Goal: Task Accomplishment & Management: Use online tool/utility

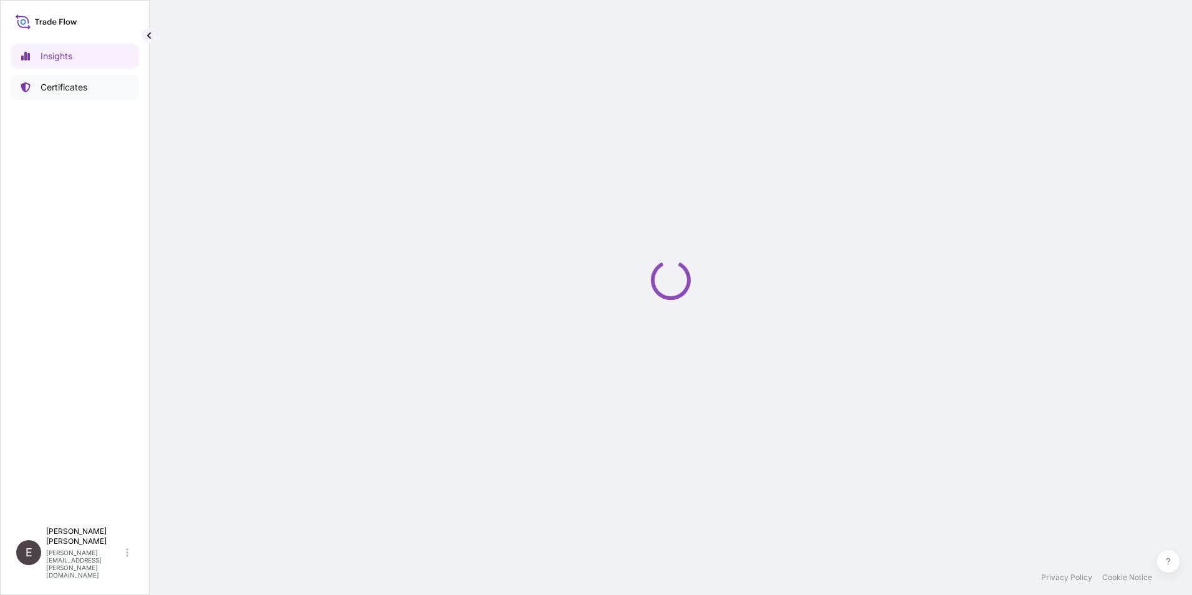
click at [37, 85] on link "Certificates" at bounding box center [75, 87] width 128 height 25
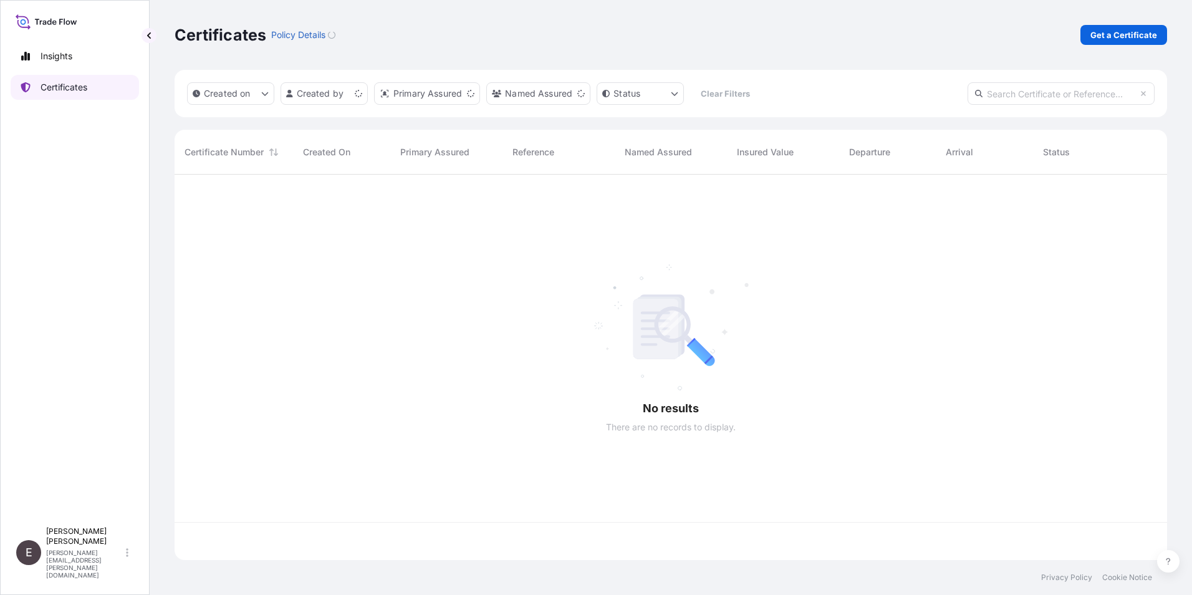
scroll to position [383, 983]
click at [353, 92] on html "Insights Certificates E [PERSON_NAME] [PERSON_NAME][EMAIL_ADDRESS][PERSON_NAME]…" at bounding box center [596, 297] width 1192 height 595
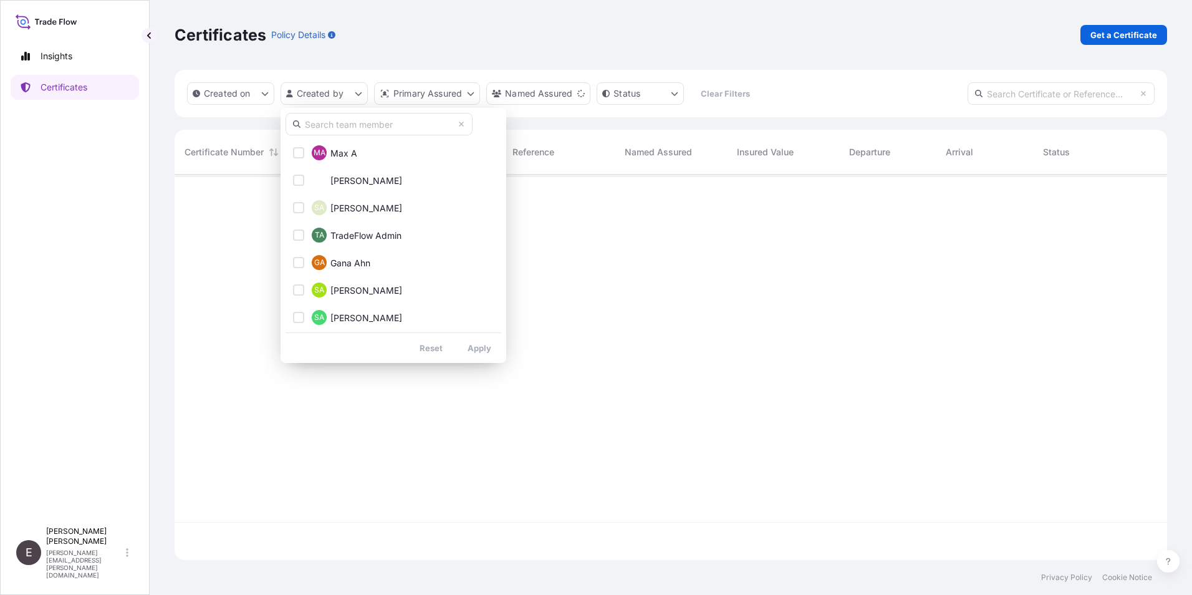
click at [352, 127] on input "text" at bounding box center [379, 124] width 187 height 22
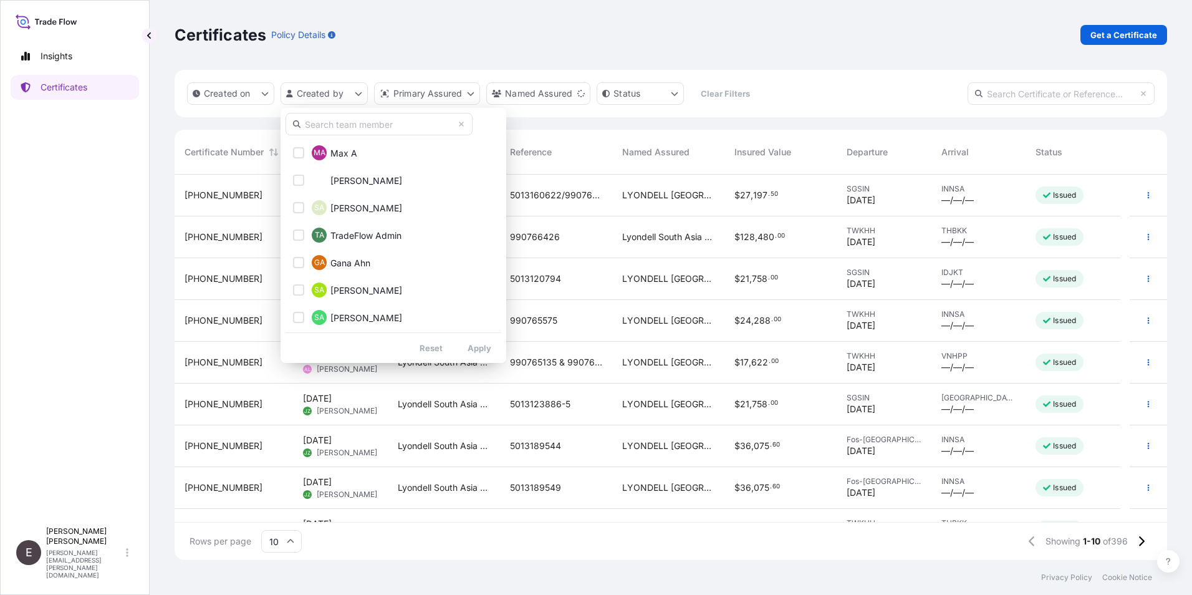
click at [348, 123] on input "text" at bounding box center [379, 124] width 187 height 22
type input "[PERSON_NAME]"
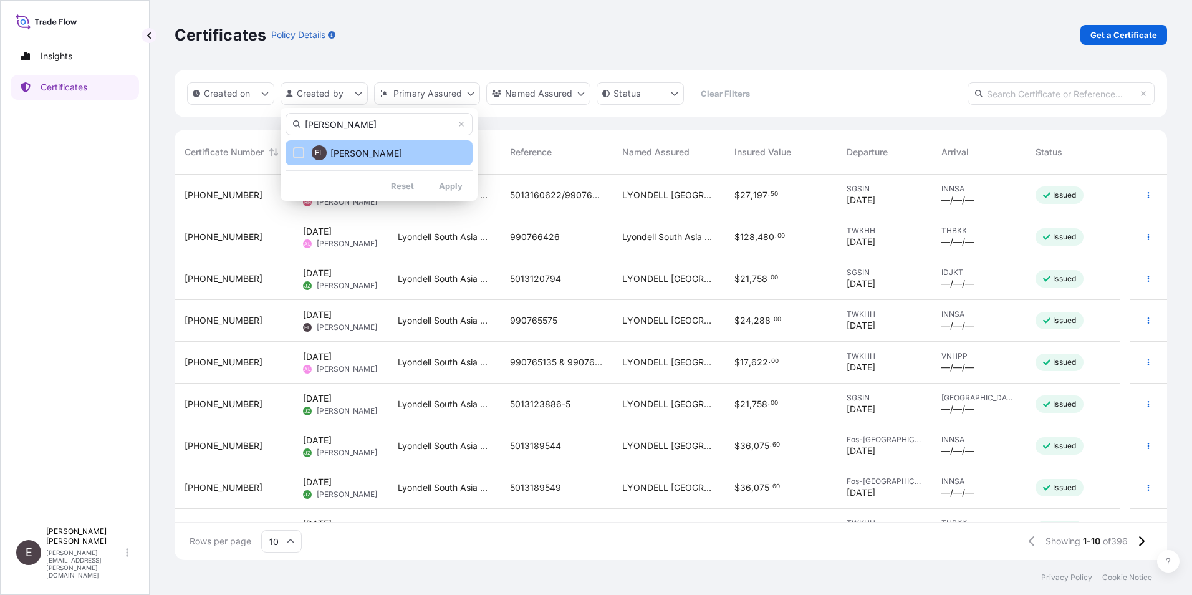
click at [301, 153] on div "Select Option" at bounding box center [298, 152] width 11 height 11
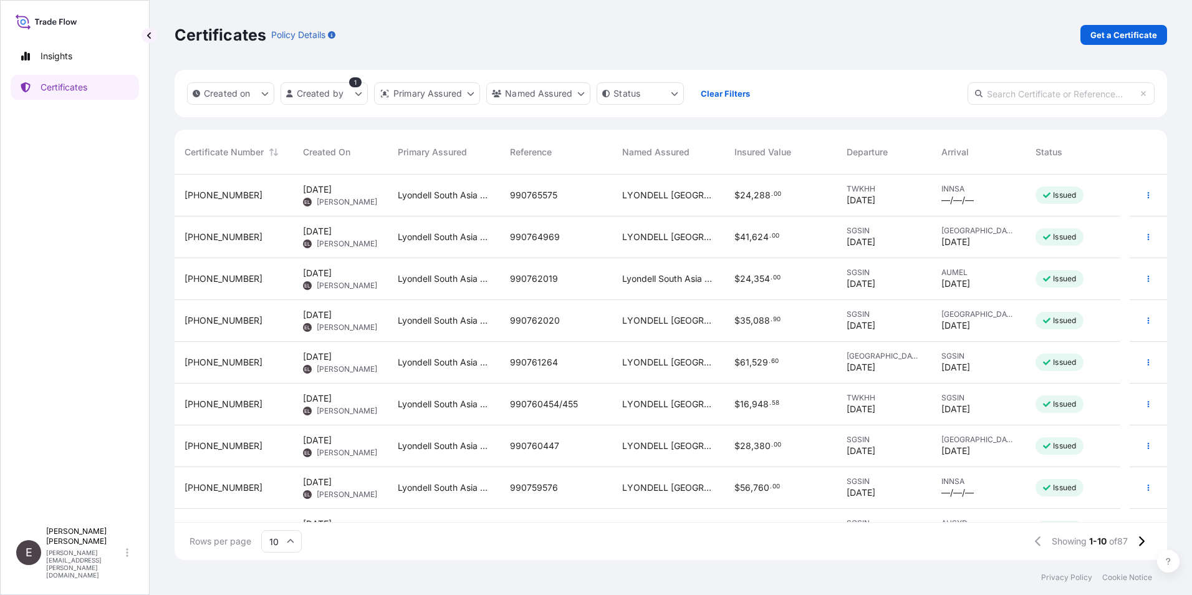
click at [292, 541] on icon at bounding box center [290, 541] width 7 height 7
click at [287, 506] on div "50" at bounding box center [281, 507] width 31 height 24
click at [1139, 361] on button "button" at bounding box center [1149, 362] width 20 height 20
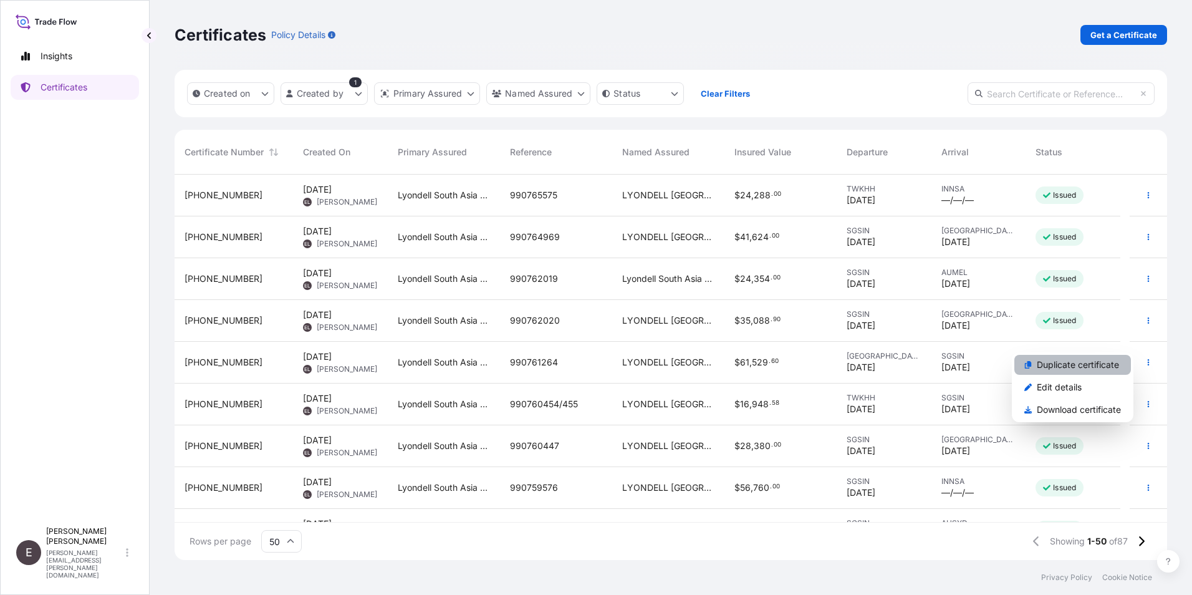
click at [1066, 357] on link "Duplicate certificate" at bounding box center [1073, 365] width 117 height 20
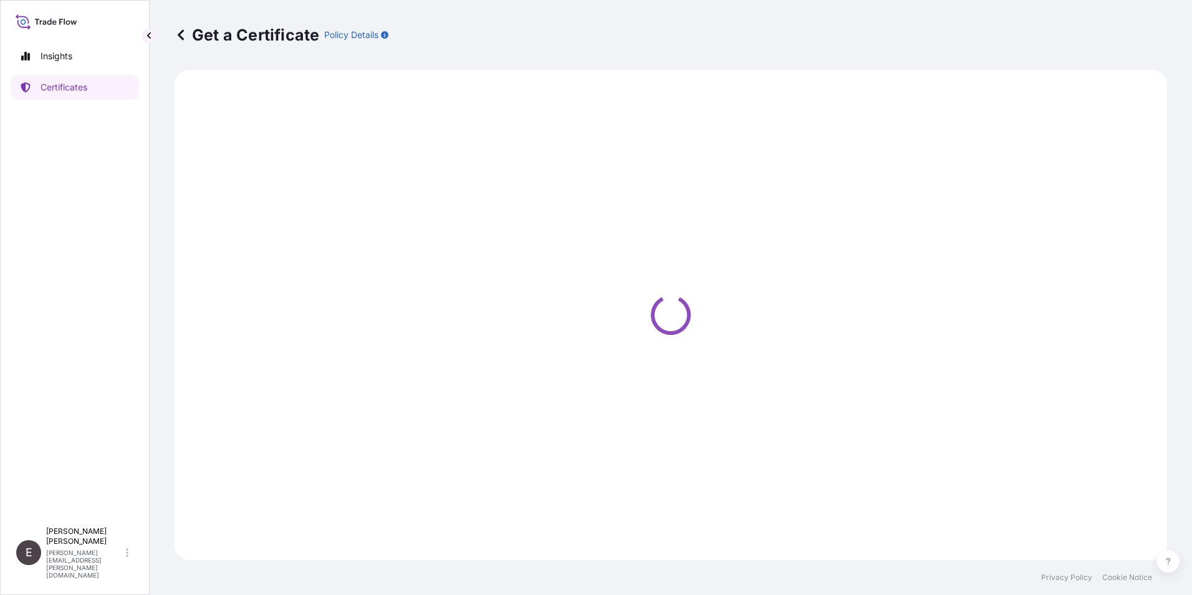
select select "Sea"
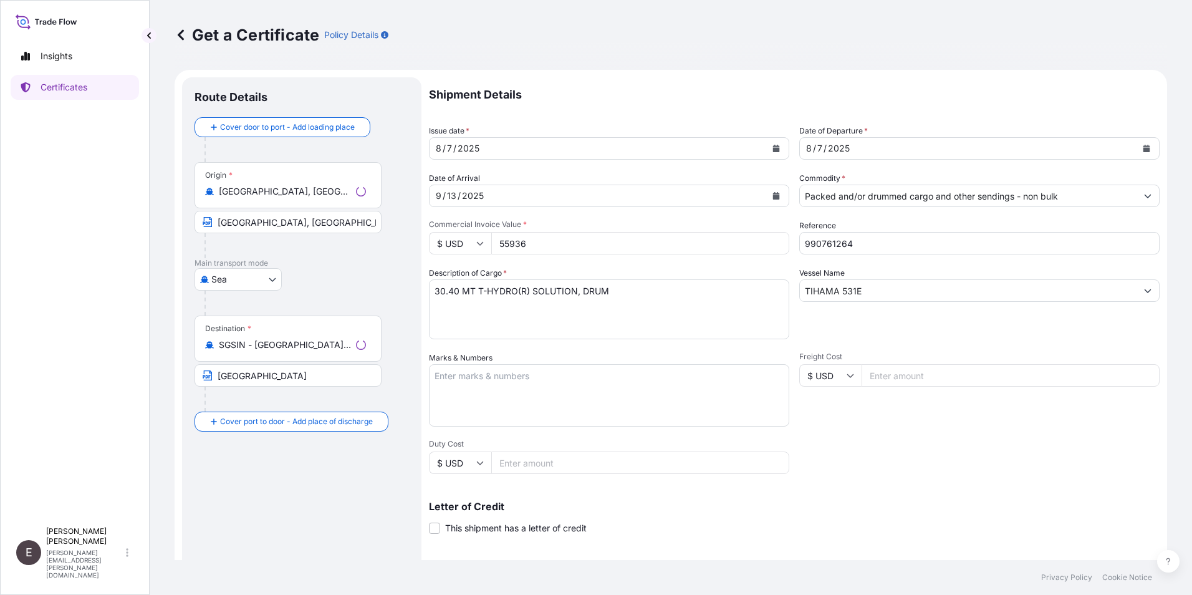
select select "32022"
click at [766, 151] on button "Calendar" at bounding box center [776, 148] width 20 height 20
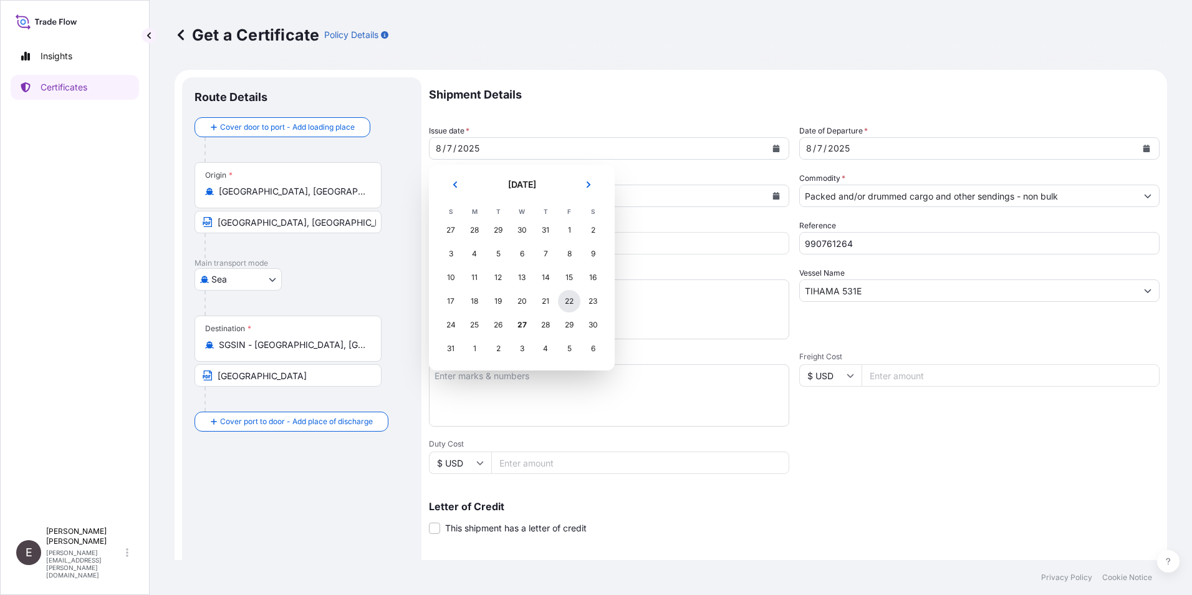
click at [565, 302] on div "22" at bounding box center [569, 301] width 22 height 22
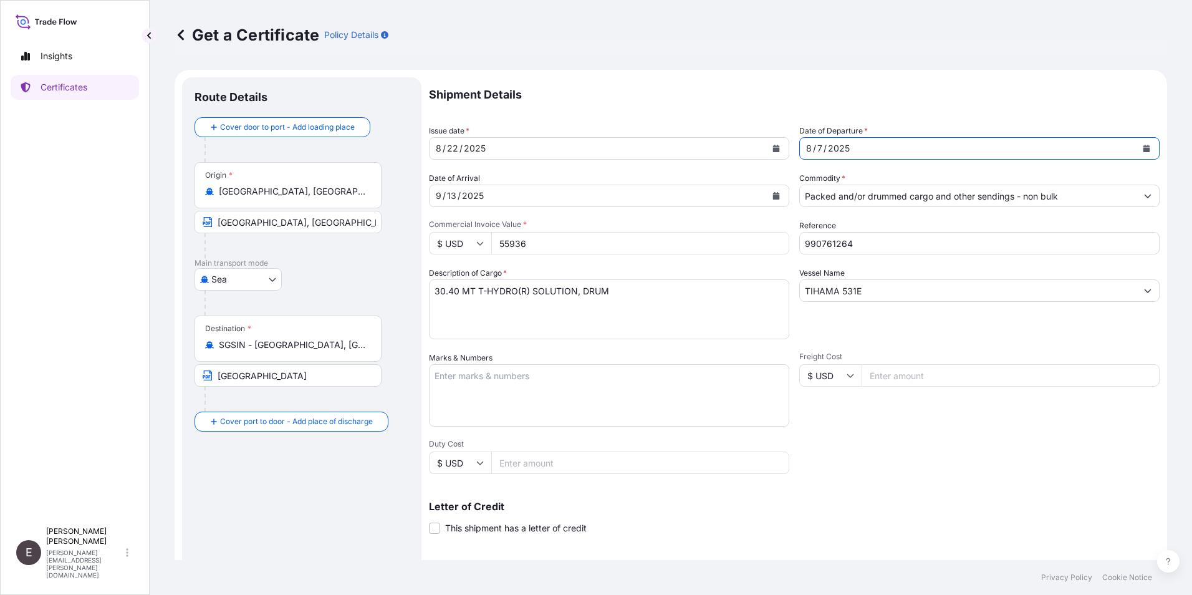
click at [1143, 147] on icon "Calendar" at bounding box center [1146, 148] width 7 height 7
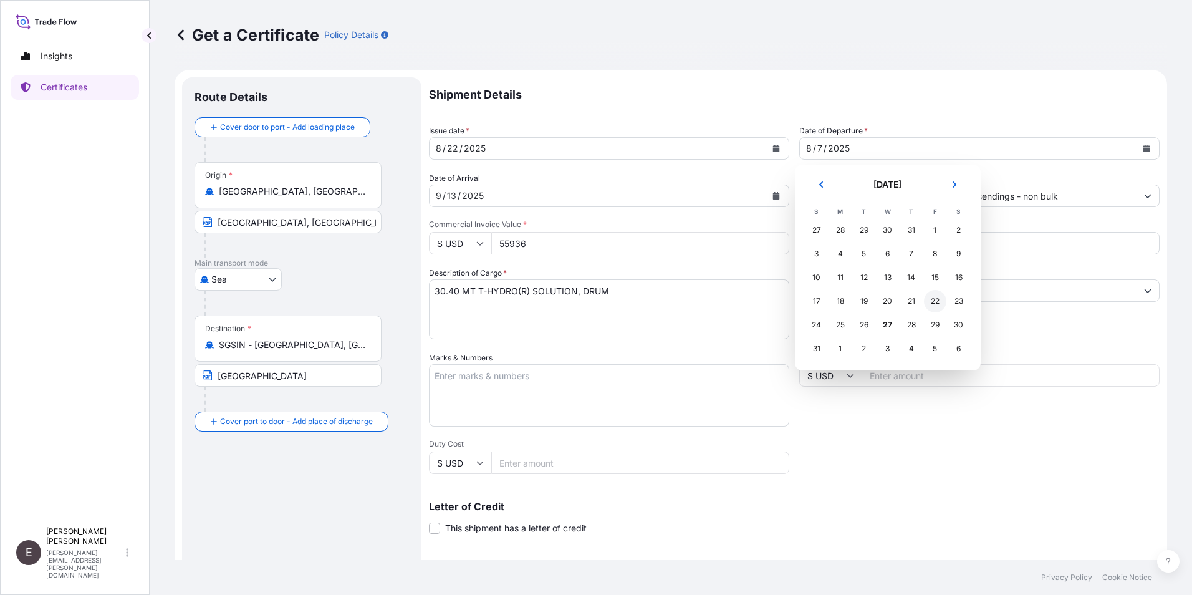
click at [931, 301] on div "22" at bounding box center [935, 301] width 22 height 22
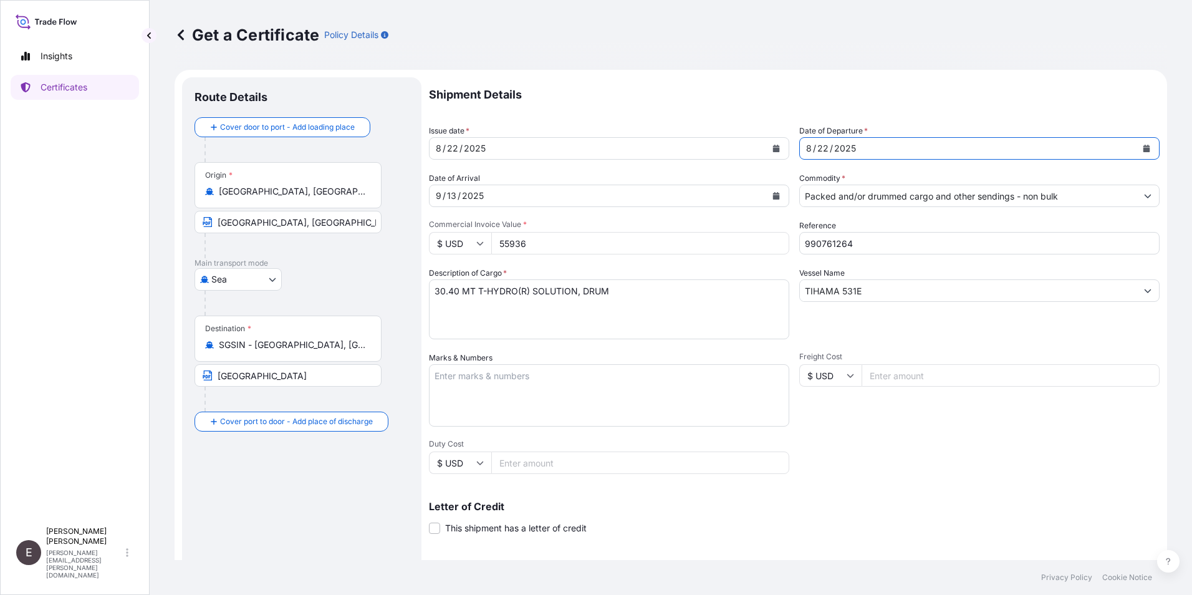
click at [773, 192] on icon "Calendar" at bounding box center [776, 195] width 7 height 7
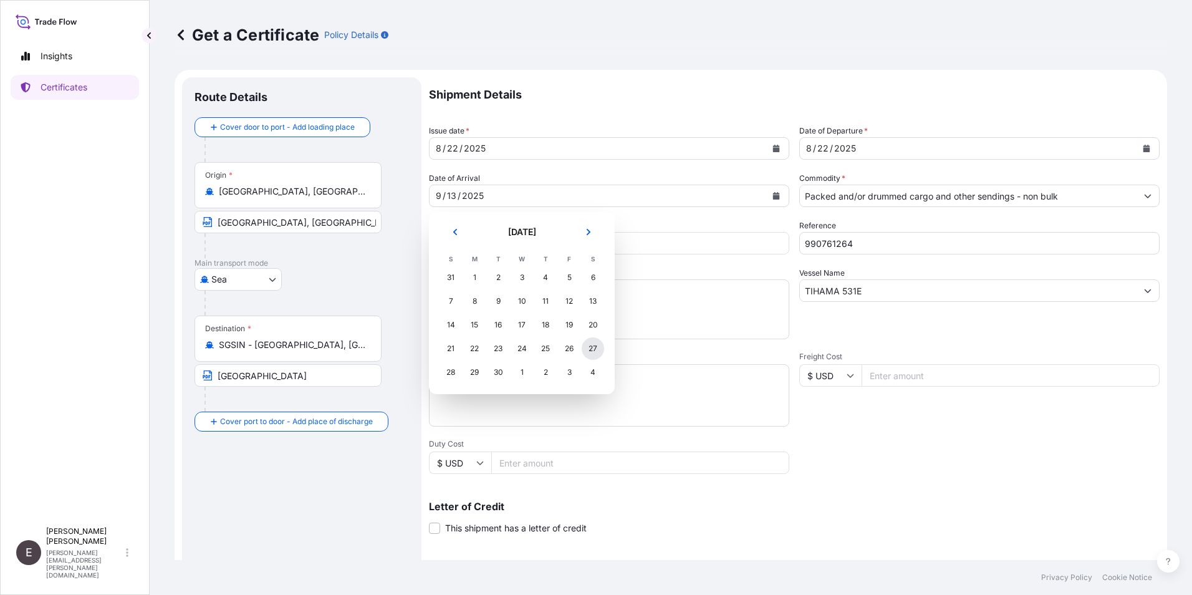
click at [598, 349] on div "27" at bounding box center [593, 348] width 22 height 22
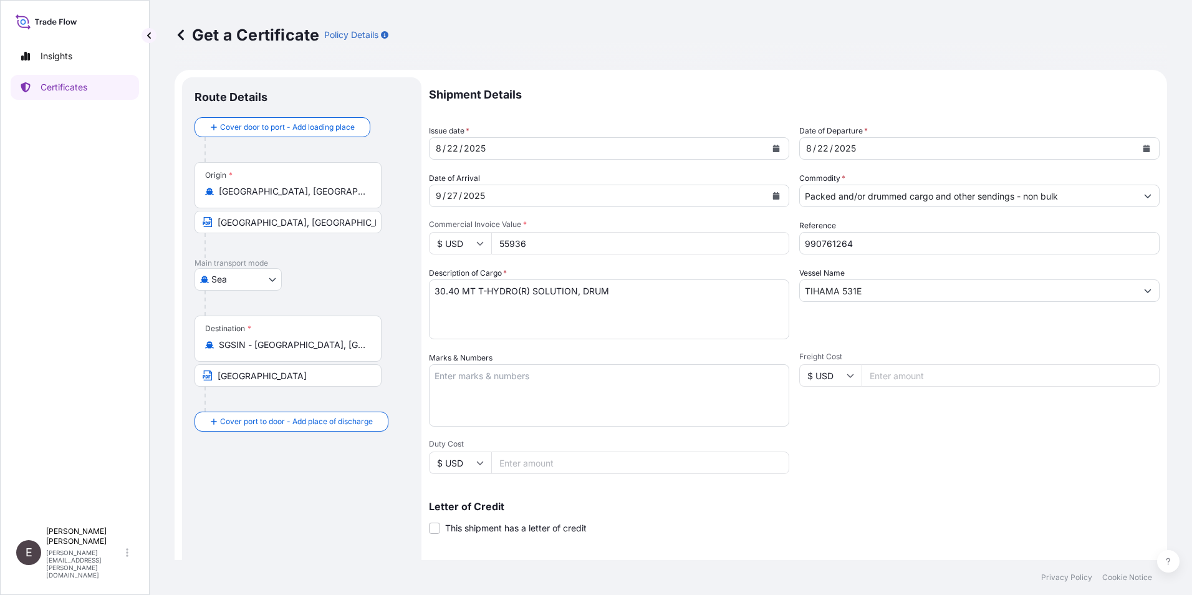
drag, startPoint x: 538, startPoint y: 248, endPoint x: 491, endPoint y: 247, distance: 46.8
click at [491, 247] on div "$ USD 55936" at bounding box center [609, 243] width 360 height 22
type input "27968.00"
drag, startPoint x: 825, startPoint y: 243, endPoint x: 909, endPoint y: 242, distance: 83.6
click at [909, 242] on input "990761264" at bounding box center [979, 243] width 360 height 22
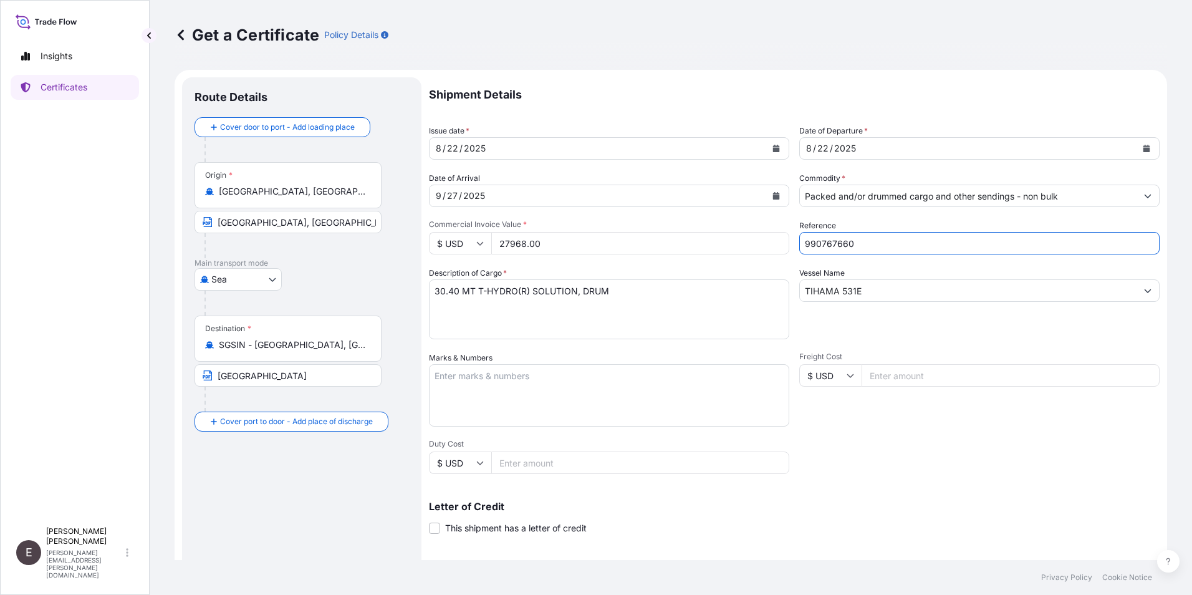
type input "990767660"
drag, startPoint x: 878, startPoint y: 292, endPoint x: 707, endPoint y: 286, distance: 171.0
click at [697, 294] on div "Shipment Details Issue date * [DATE] Date of Departure * [DATE] Date of Arrival…" at bounding box center [794, 374] width 731 height 594
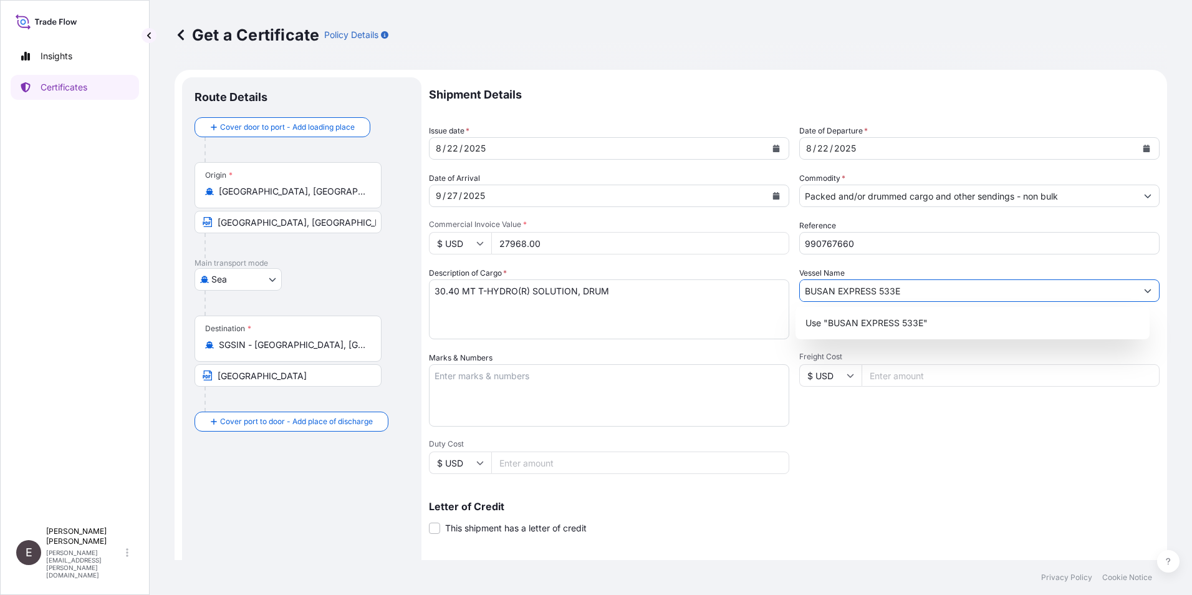
type input "BUSAN EXPRESS 533E"
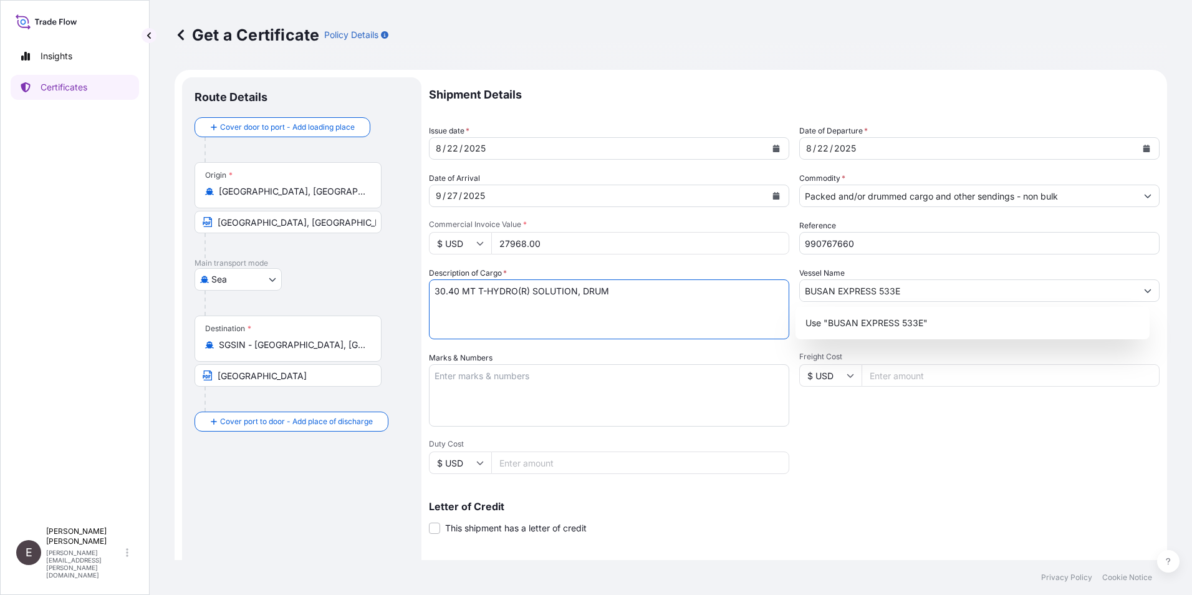
click at [435, 291] on textarea "30.40 MT T-HYDRO(R) SOLUTION, DRUM" at bounding box center [609, 309] width 360 height 60
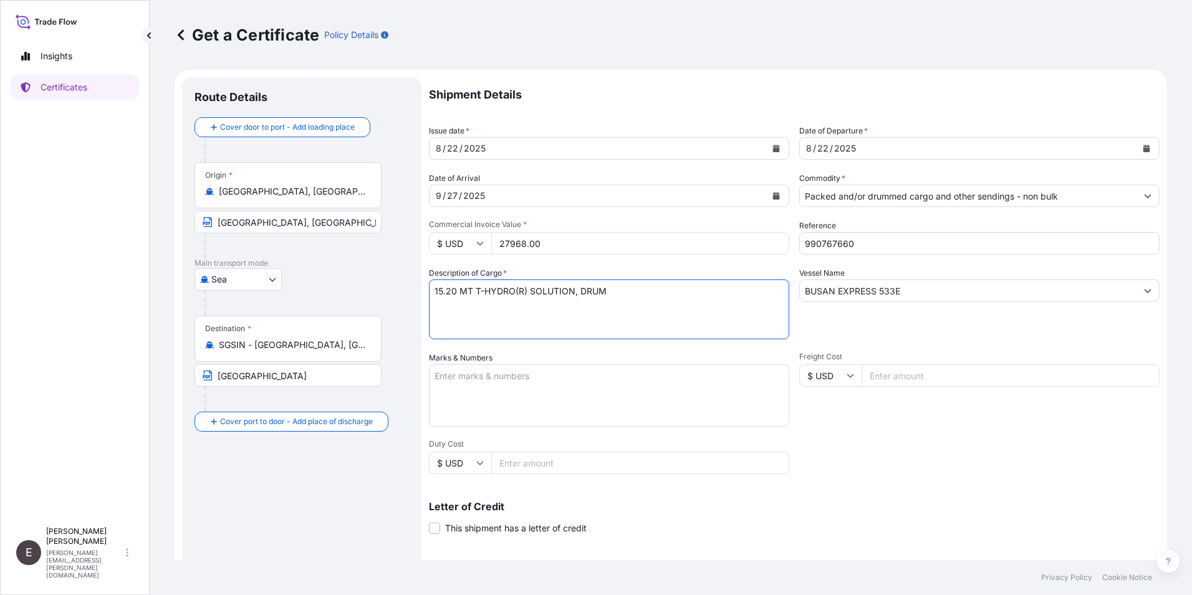
scroll to position [154, 0]
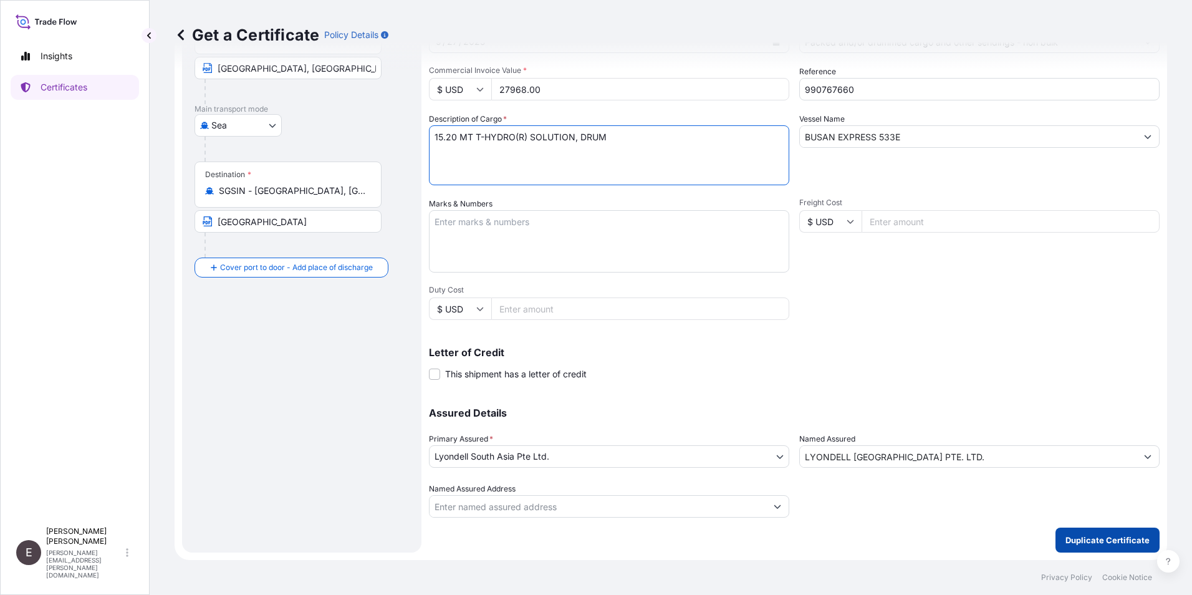
type textarea "15.20 MT T-HYDRO(R) SOLUTION, DRUM"
click at [1106, 538] on p "Duplicate Certificate" at bounding box center [1108, 540] width 84 height 12
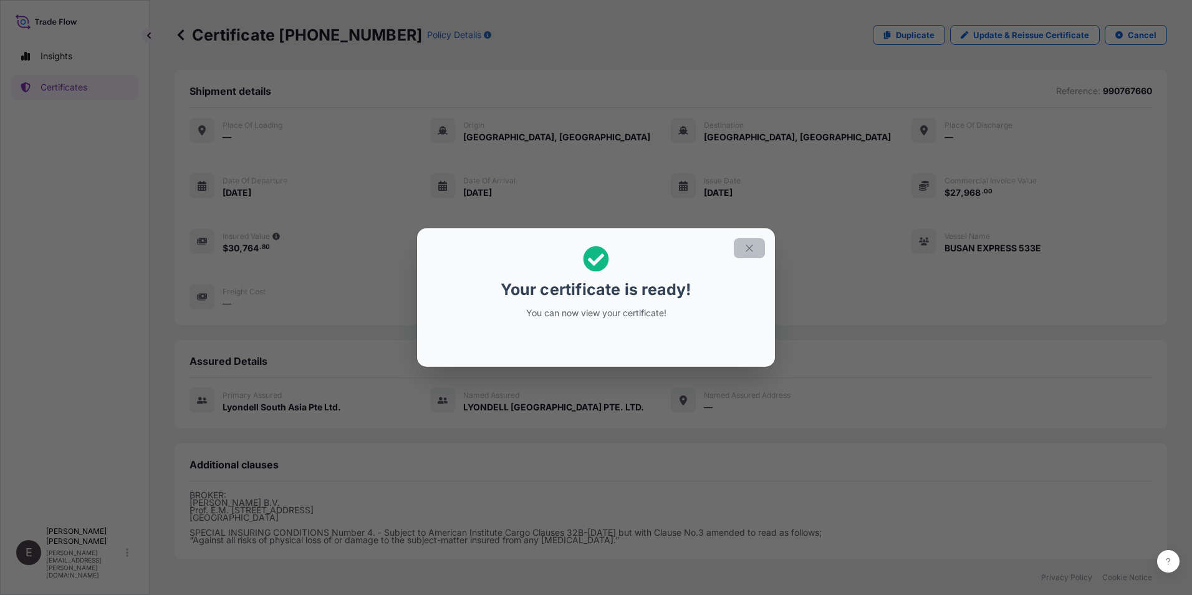
click at [747, 246] on icon "button" at bounding box center [749, 248] width 11 height 11
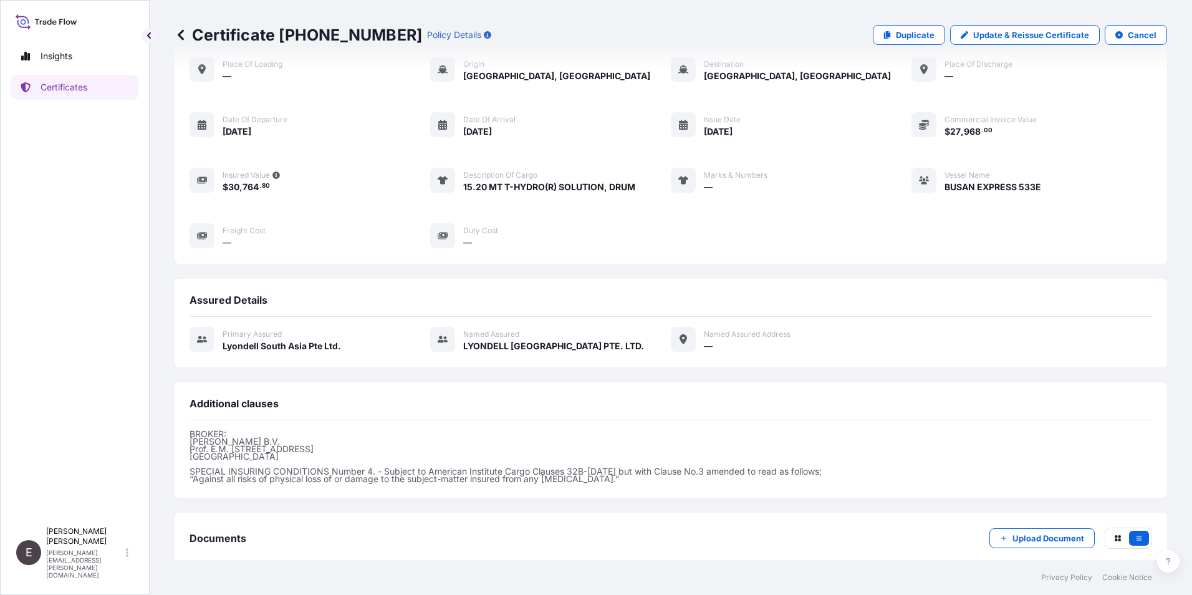
scroll to position [130, 0]
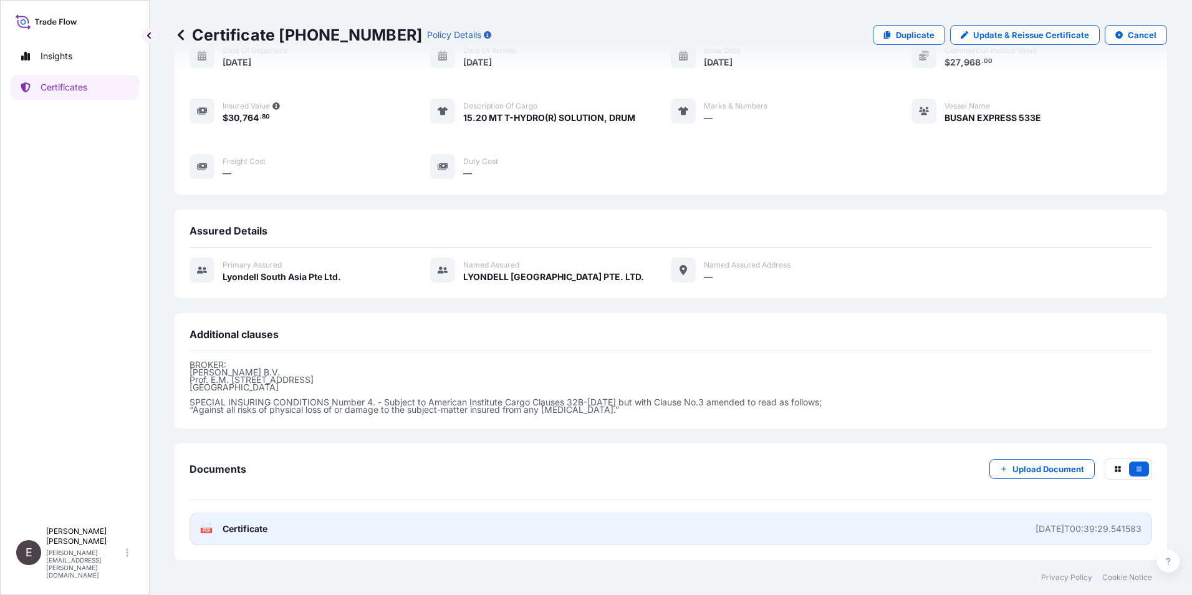
click at [251, 526] on span "Certificate" at bounding box center [245, 529] width 45 height 12
